Goal: Information Seeking & Learning: Learn about a topic

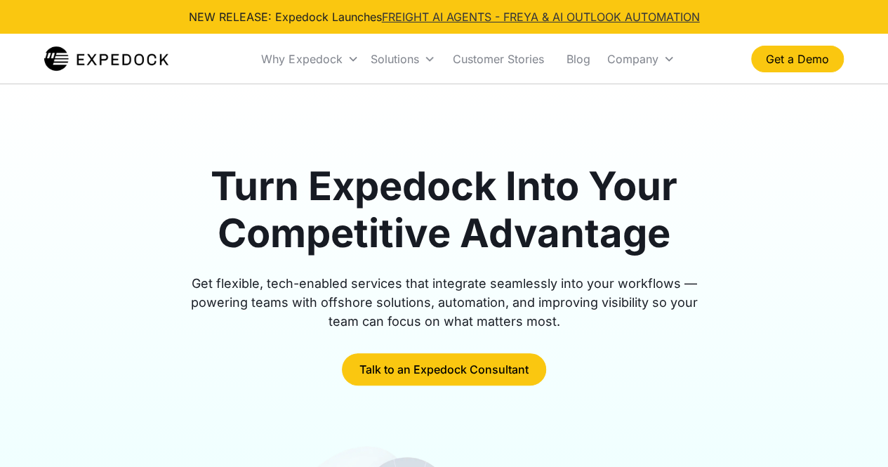
click at [443, 16] on link "FREIGHT AI AGENTS - FREYA & AI OUTLOOK AUTOMATION" at bounding box center [541, 17] width 318 height 14
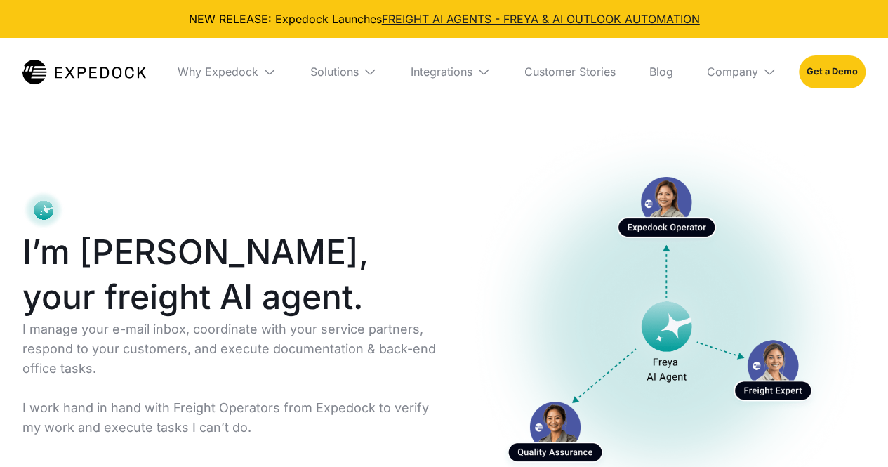
select select
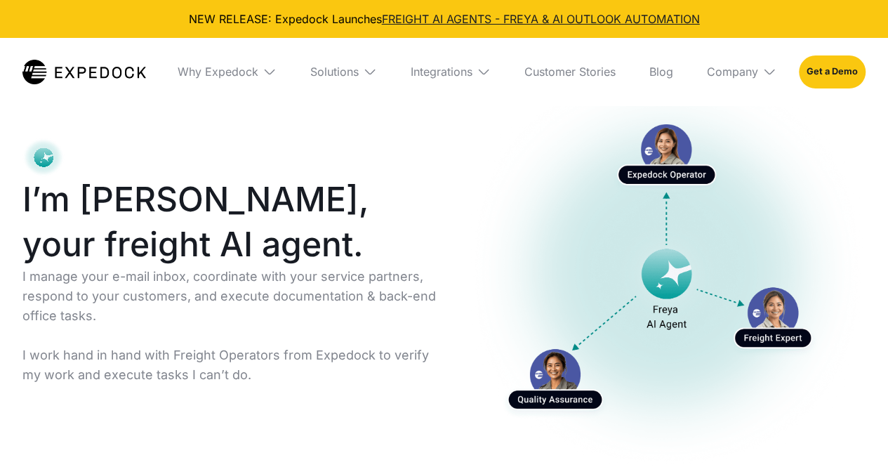
scroll to position [69, 0]
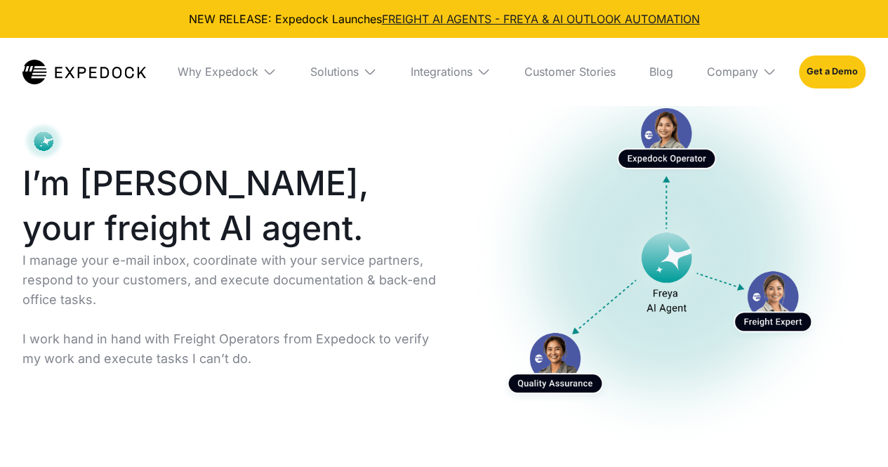
click at [887, 30] on html "NEW RELEASE: Expedock Launches FREIGHT AI AGENTS - FREYA & AI OUTLOOK AUTOMATIO…" at bounding box center [444, 164] width 888 height 467
